Goal: Information Seeking & Learning: Learn about a topic

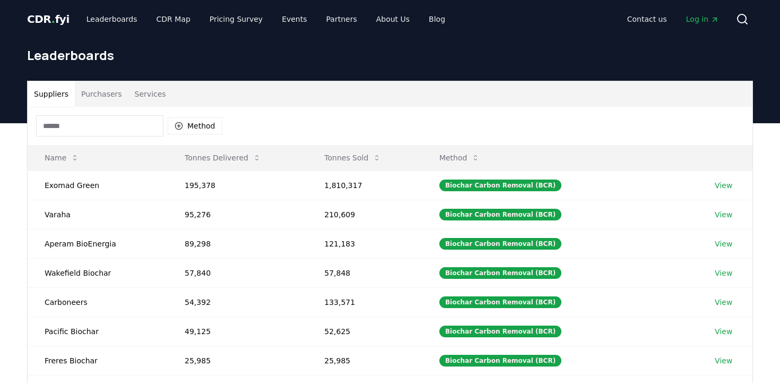
click at [98, 95] on button "Purchasers" at bounding box center [102, 93] width 54 height 25
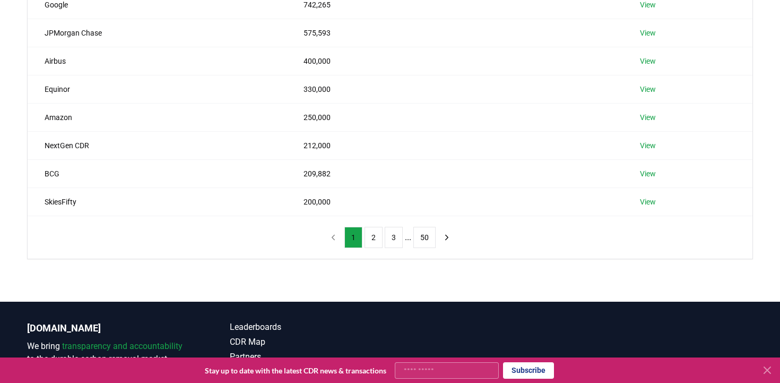
scroll to position [221, 0]
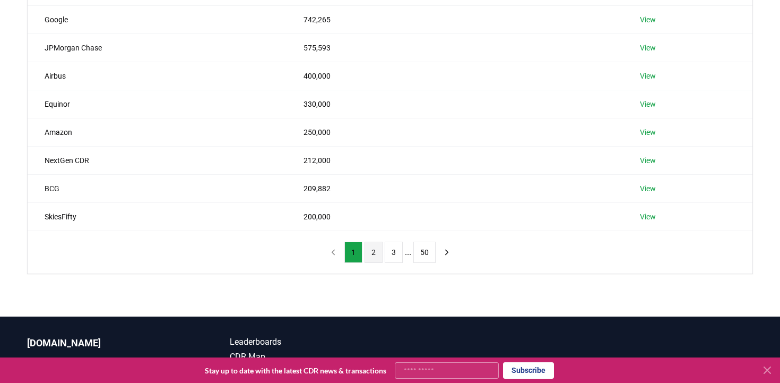
click at [373, 250] on button "2" at bounding box center [374, 252] width 18 height 21
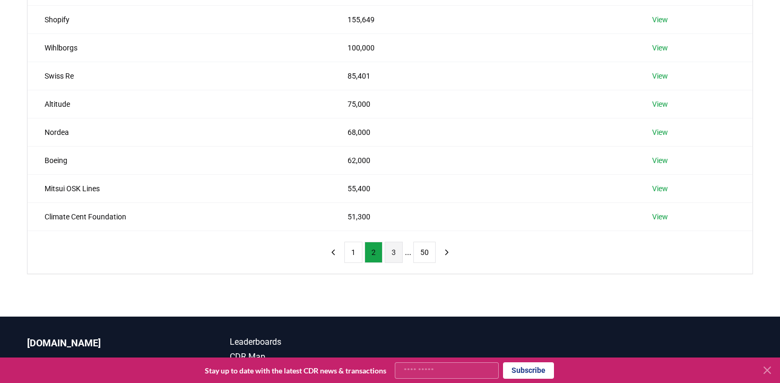
click at [398, 256] on button "3" at bounding box center [394, 252] width 18 height 21
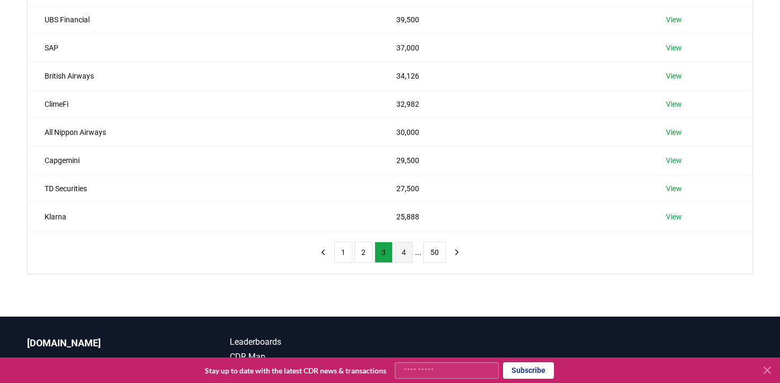
click at [405, 254] on button "4" at bounding box center [404, 252] width 18 height 21
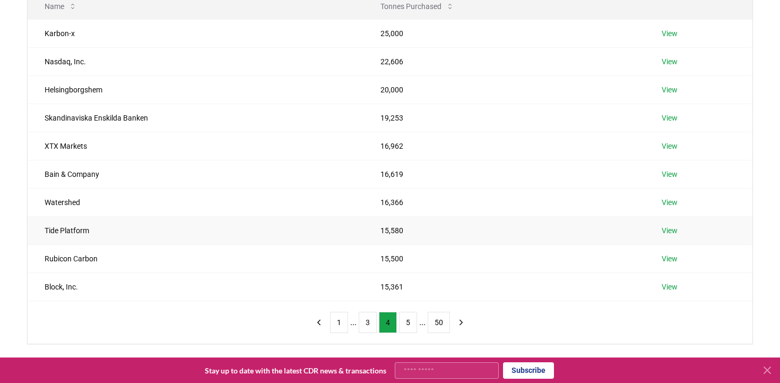
scroll to position [152, 0]
click at [335, 322] on button "1" at bounding box center [339, 321] width 18 height 21
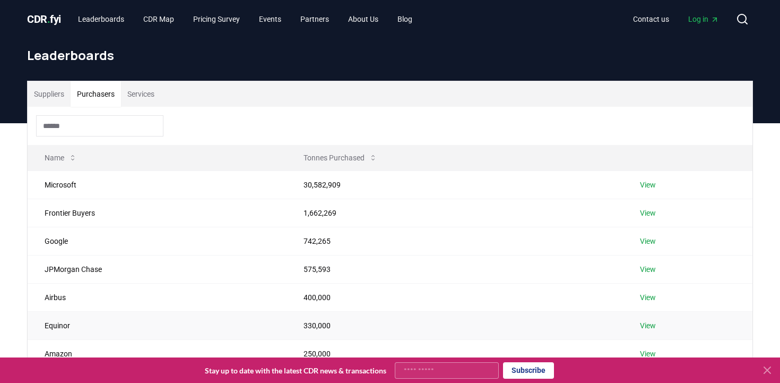
scroll to position [0, 0]
click at [44, 19] on span "CDR . fyi" at bounding box center [44, 19] width 34 height 13
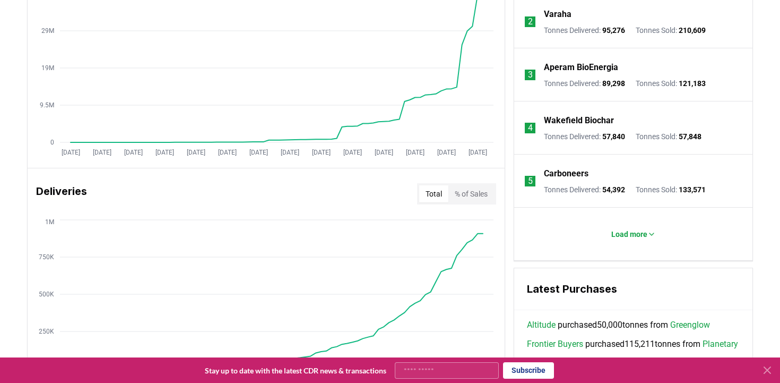
scroll to position [494, 0]
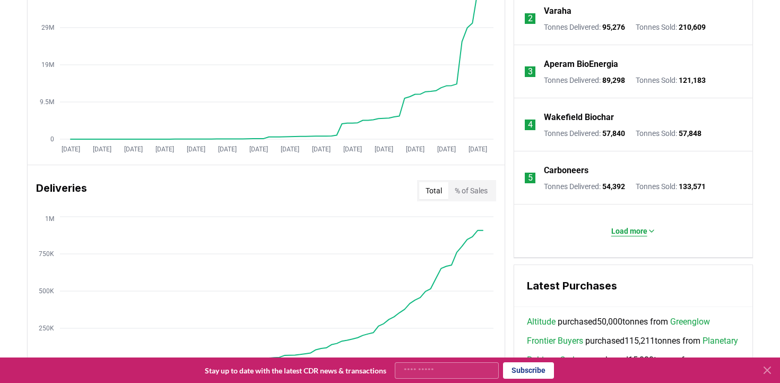
click at [639, 230] on p "Load more" at bounding box center [630, 231] width 36 height 11
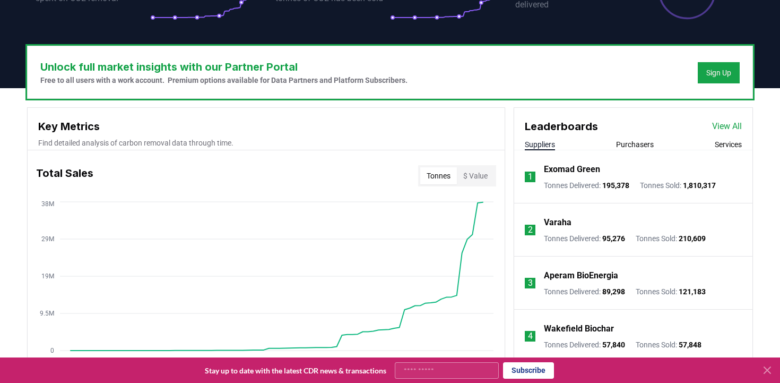
scroll to position [263, 0]
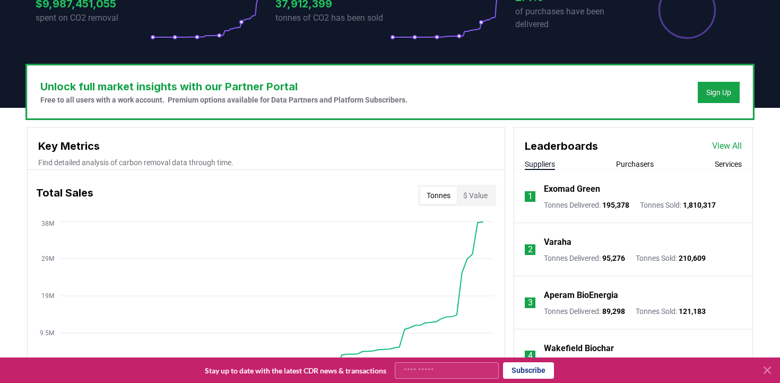
click at [644, 165] on button "Purchasers" at bounding box center [635, 164] width 38 height 11
